Goal: Task Accomplishment & Management: Manage account settings

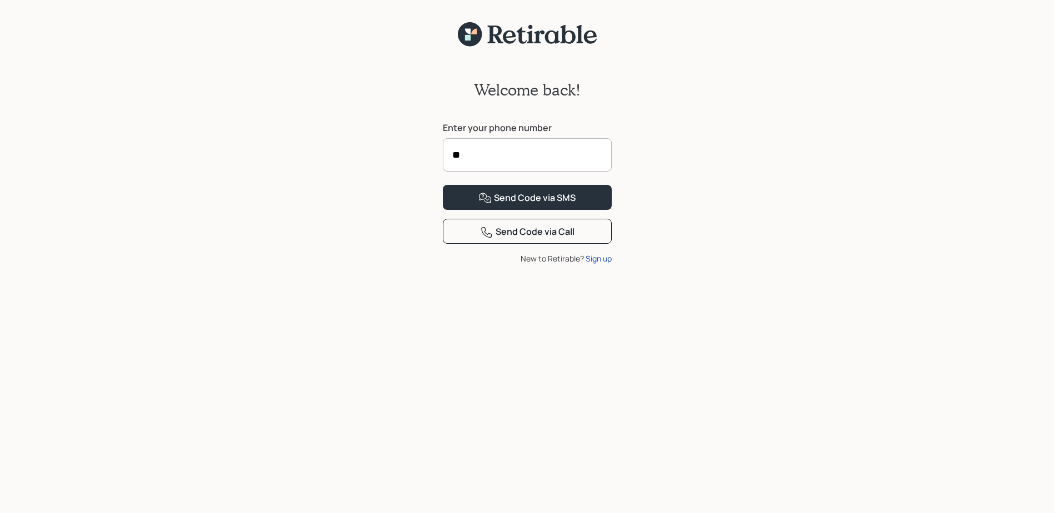
type input "**********"
click at [480, 205] on icon at bounding box center [484, 198] width 13 height 13
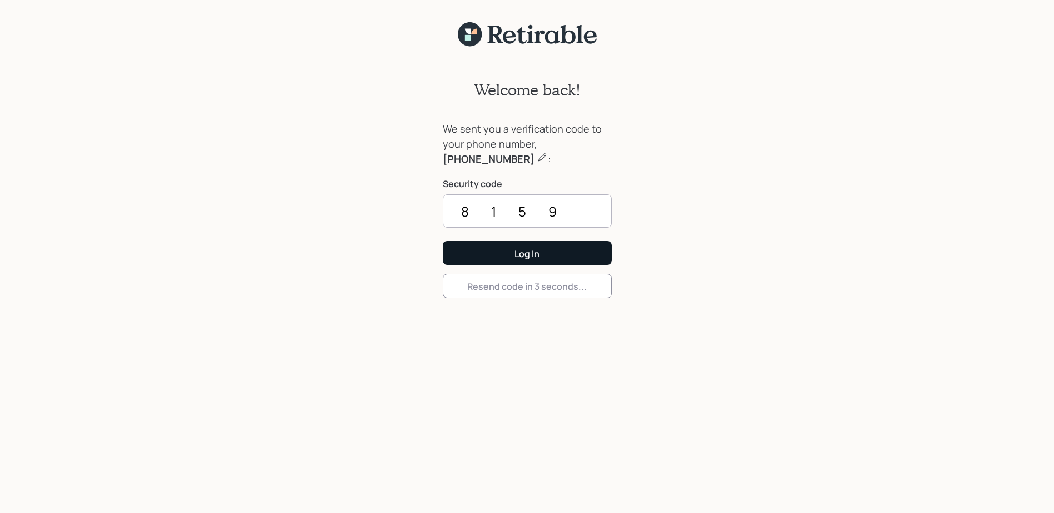
type input "8159"
click at [494, 259] on button "Log In" at bounding box center [527, 253] width 169 height 24
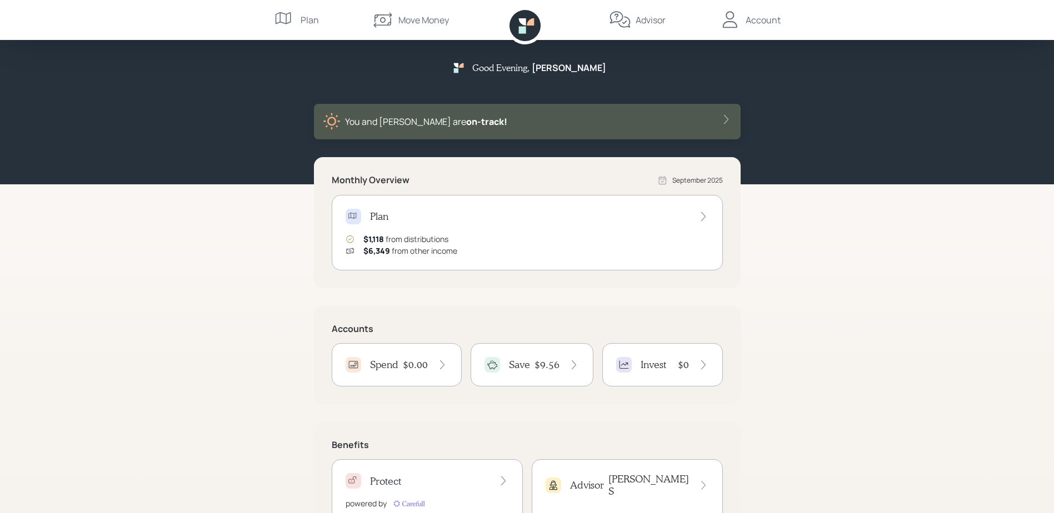
click at [385, 363] on h4 "Spend" at bounding box center [384, 365] width 28 height 12
click at [542, 359] on h4 "$9.56" at bounding box center [546, 365] width 25 height 12
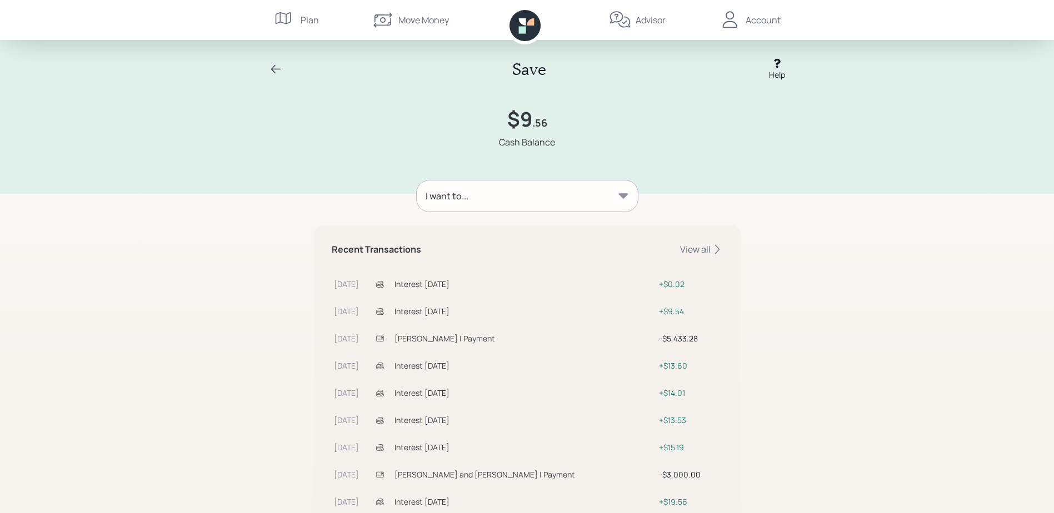
click at [521, 193] on div "I want to..." at bounding box center [527, 196] width 221 height 31
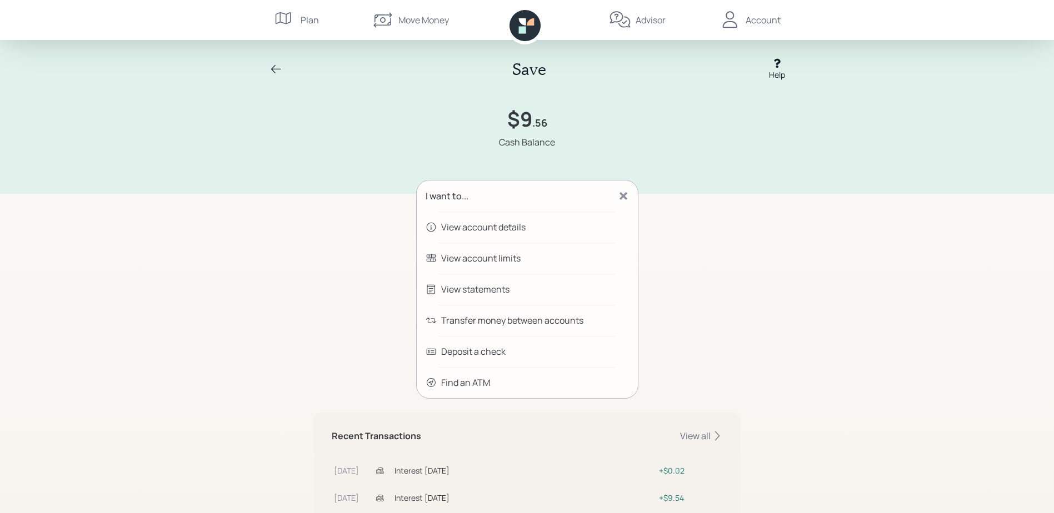
click at [502, 325] on div "Transfer money between accounts" at bounding box center [512, 320] width 142 height 13
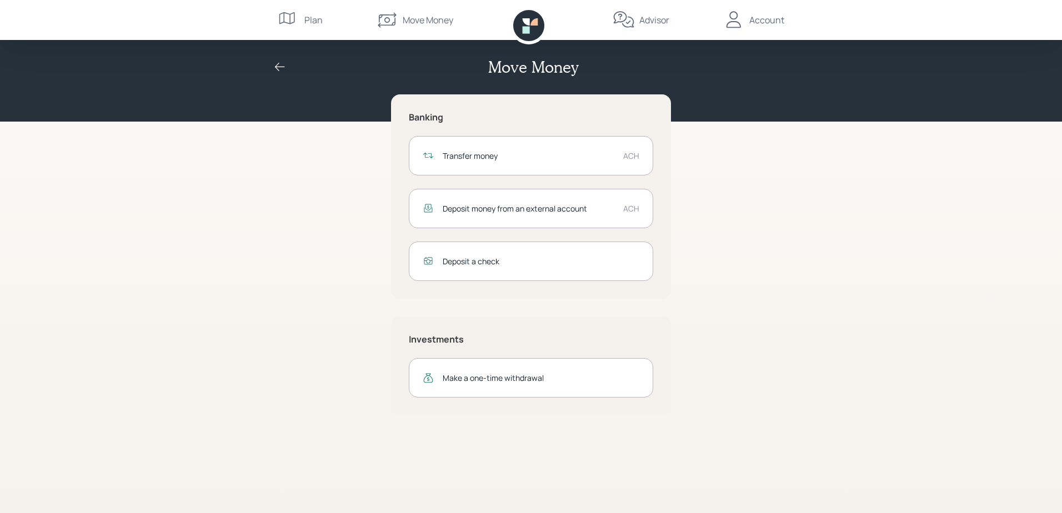
click at [489, 156] on div "Transfer money" at bounding box center [529, 156] width 172 height 12
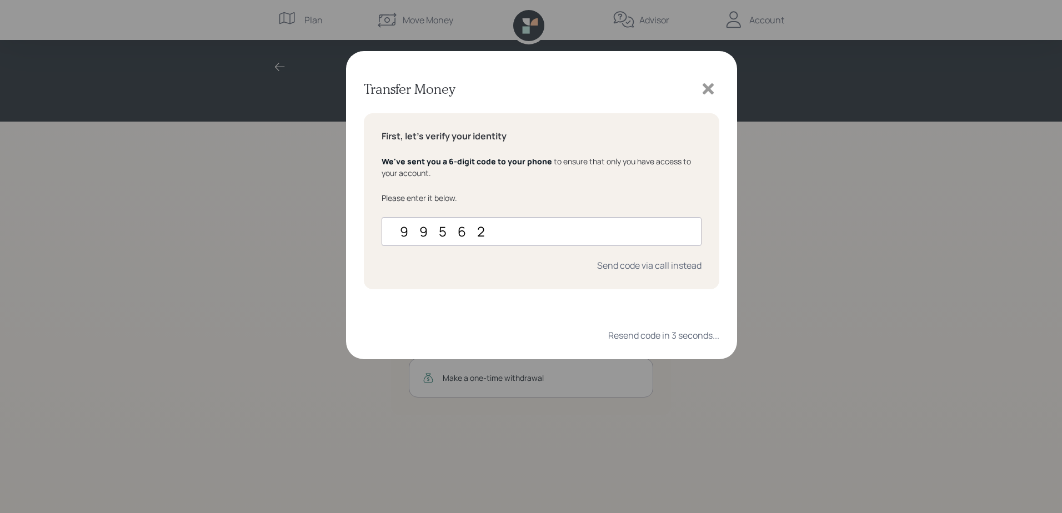
type input "995628"
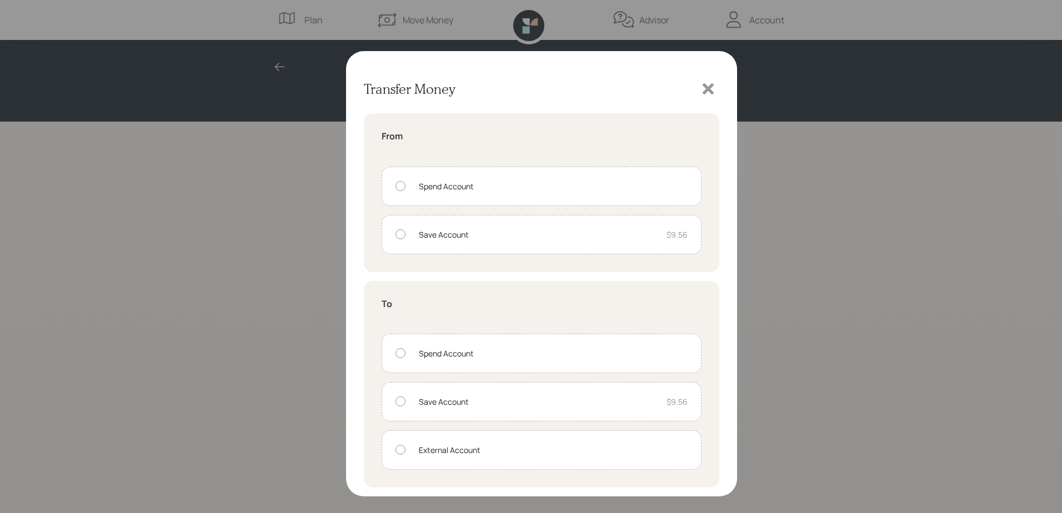
click at [432, 445] on div "External Account" at bounding box center [553, 450] width 269 height 12
radio input "true"
click at [439, 232] on div "Save Account" at bounding box center [538, 235] width 239 height 12
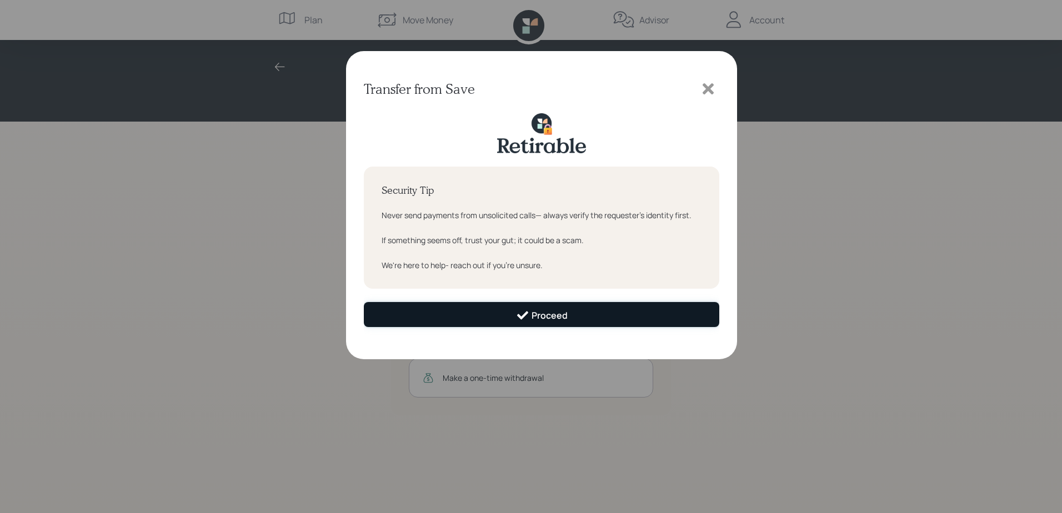
click at [498, 312] on button "Proceed" at bounding box center [541, 314] width 355 height 25
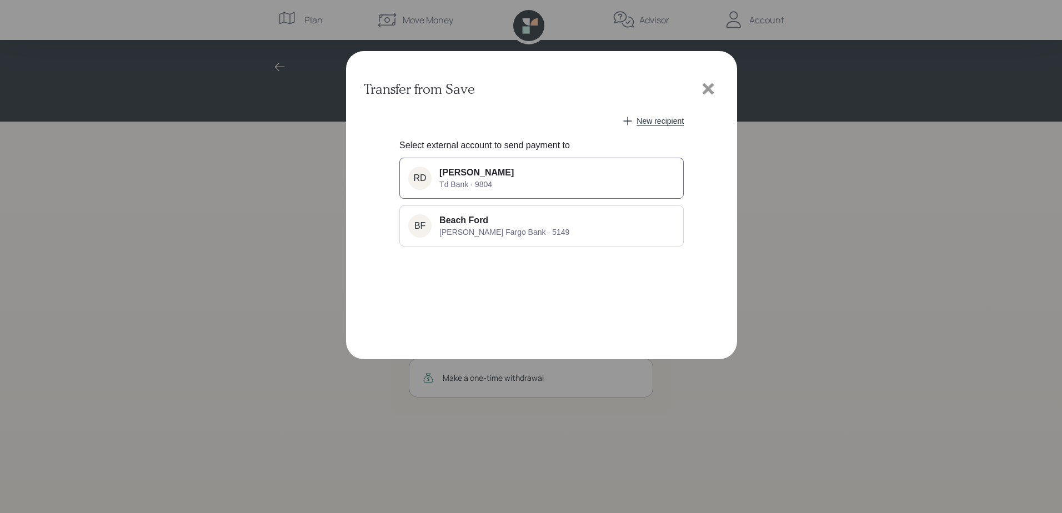
click at [477, 180] on span "Td Bank · 9804" at bounding box center [465, 184] width 53 height 9
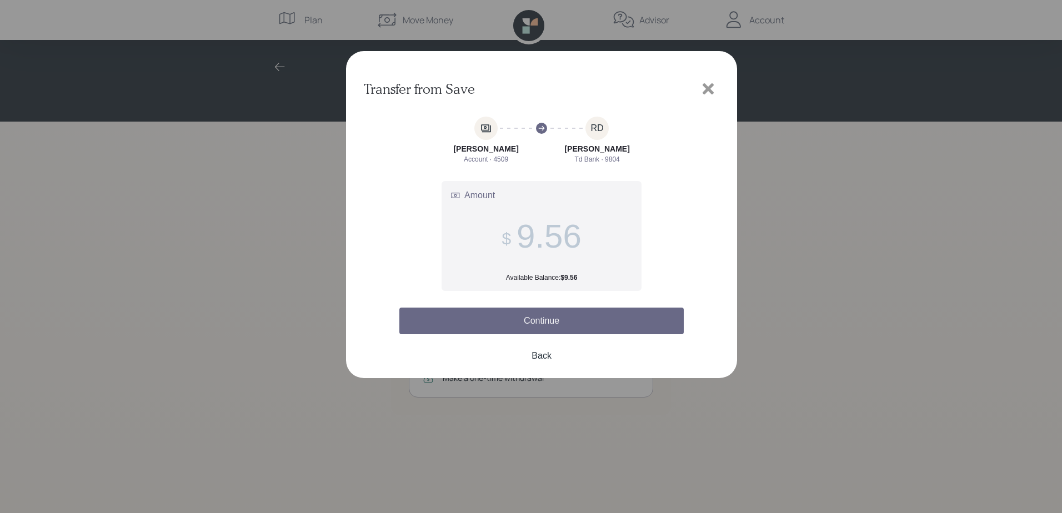
type input "9.56"
click at [530, 328] on button "Continue" at bounding box center [541, 321] width 284 height 27
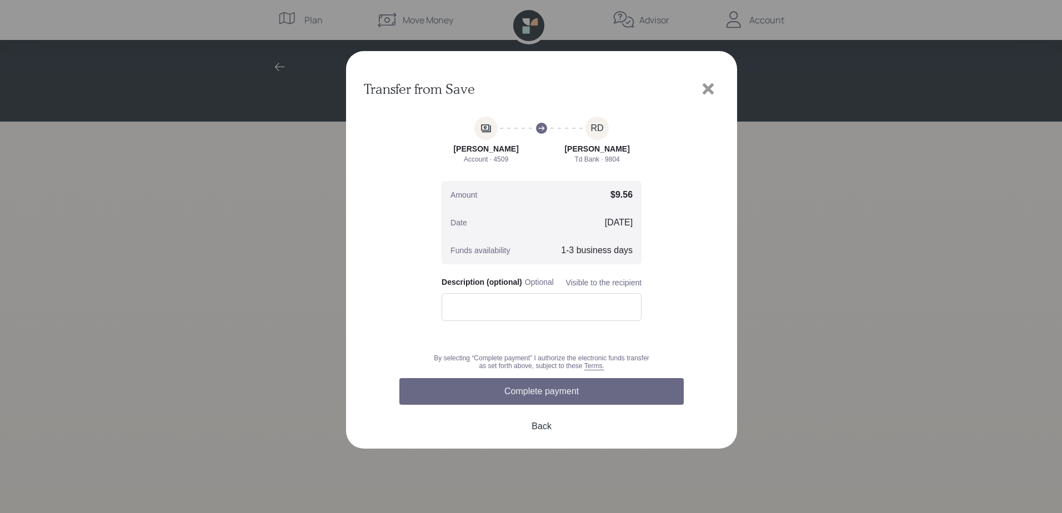
click at [519, 399] on button "Complete payment" at bounding box center [541, 391] width 284 height 27
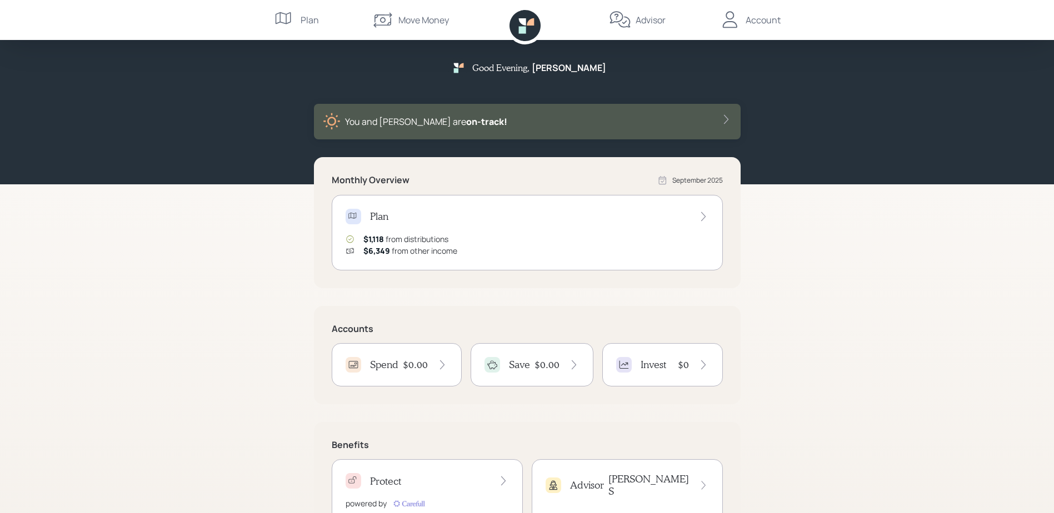
scroll to position [46, 0]
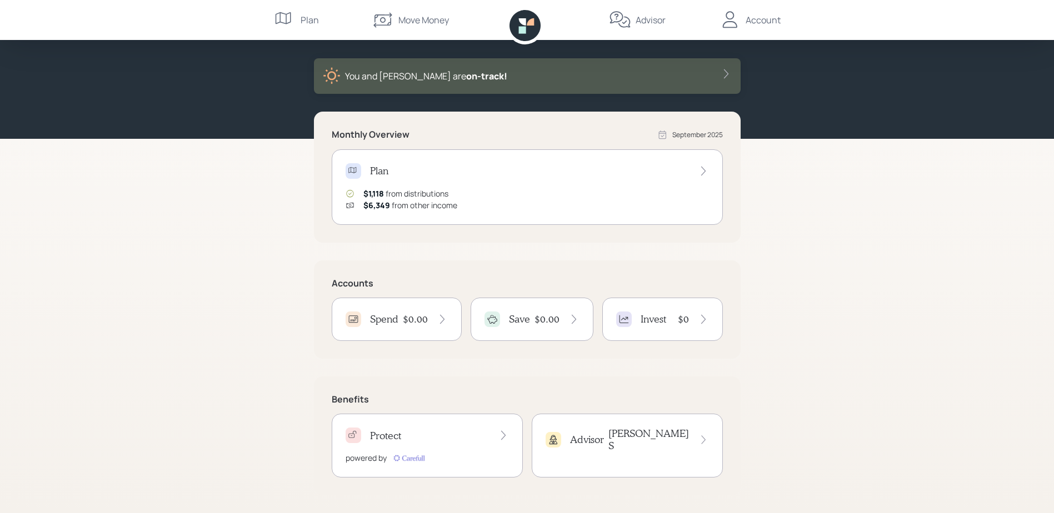
click at [422, 192] on div "$1,118 from distributions" at bounding box center [405, 194] width 85 height 12
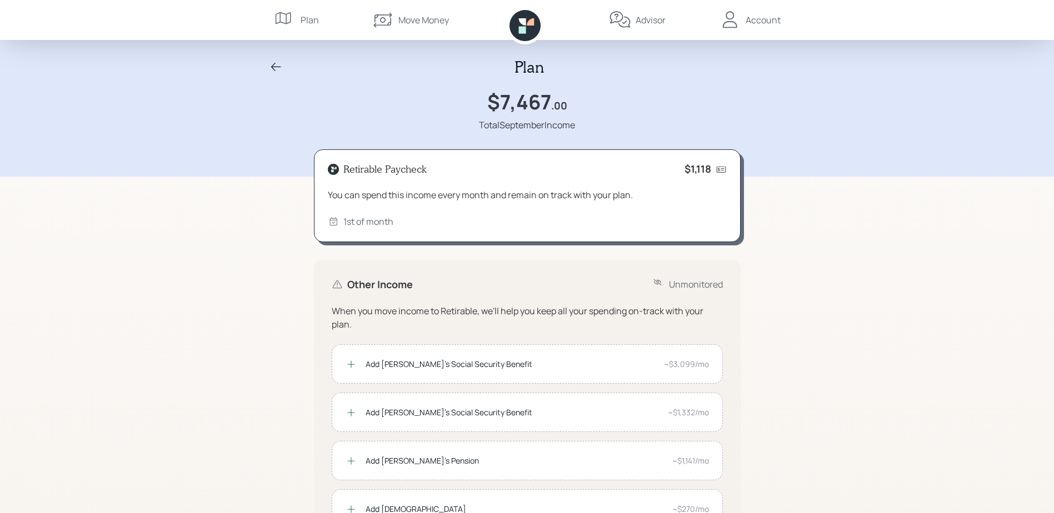
click at [512, 111] on h1 "$7,467" at bounding box center [519, 102] width 64 height 24
click at [759, 23] on div "Account" at bounding box center [762, 19] width 35 height 13
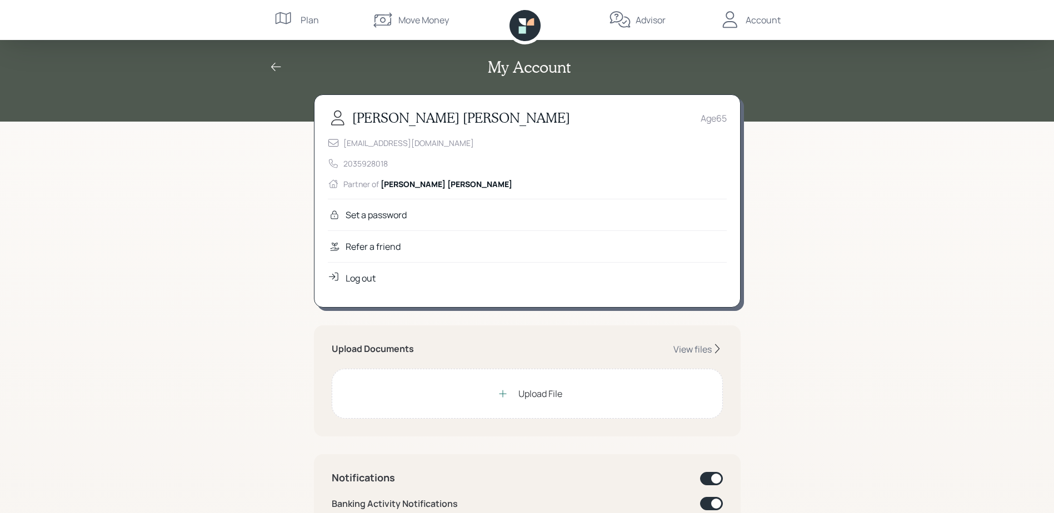
click at [365, 280] on div "Log out" at bounding box center [360, 278] width 30 height 13
